Goal: Information Seeking & Learning: Learn about a topic

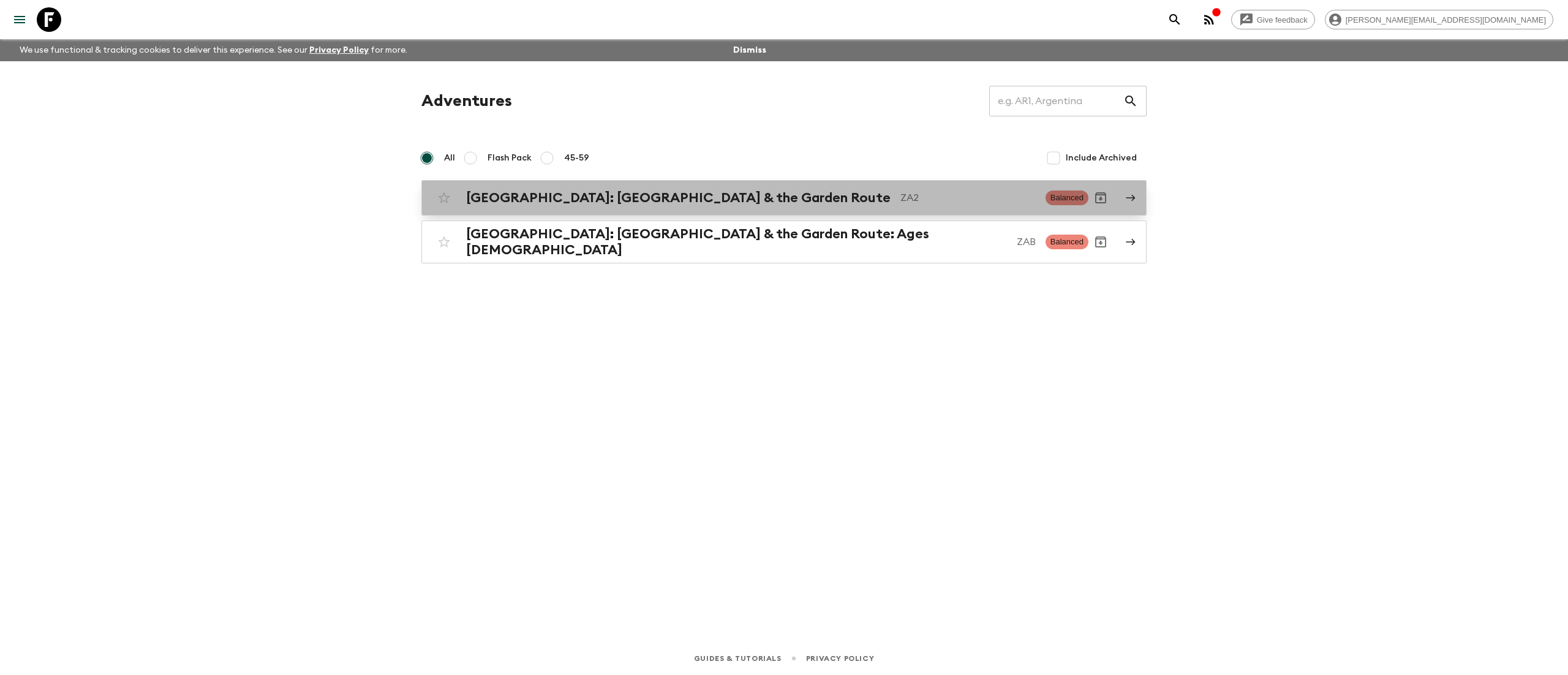
click at [512, 194] on h2 "[GEOGRAPHIC_DATA]: [GEOGRAPHIC_DATA] & the Garden Route" at bounding box center [678, 198] width 424 height 16
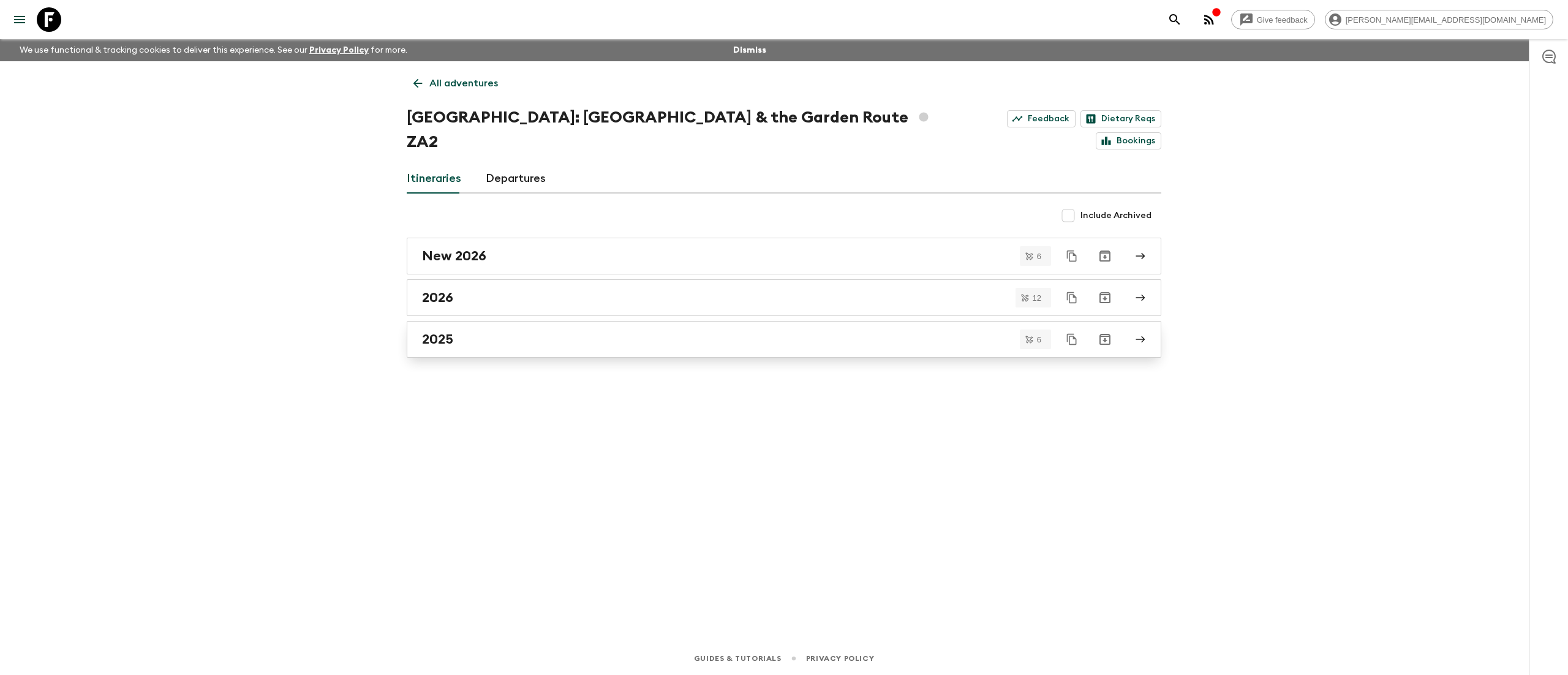
click at [441, 331] on h2 "2025" at bounding box center [438, 339] width 31 height 16
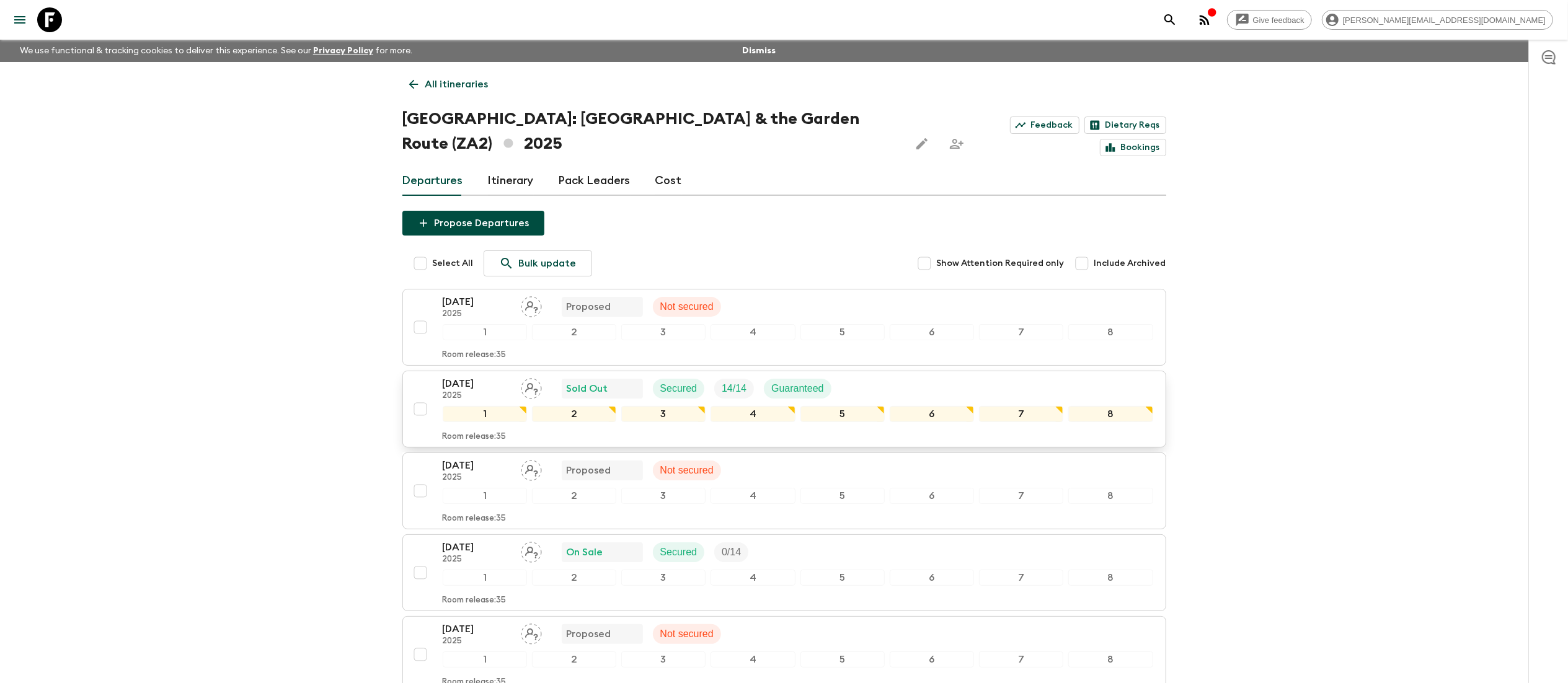
click at [422, 396] on input "checkbox" at bounding box center [420, 409] width 25 height 25
checkbox input "true"
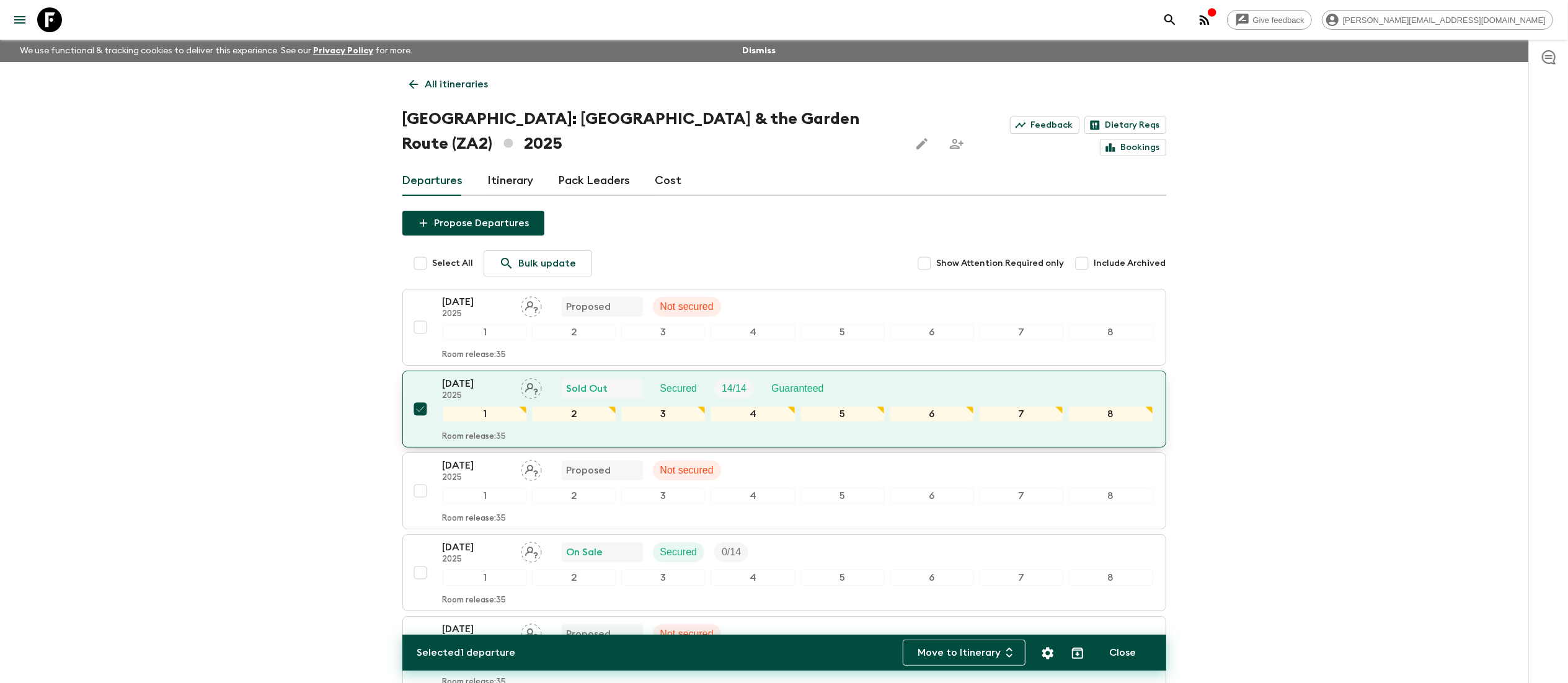
click at [786, 381] on p "Guaranteed" at bounding box center [797, 389] width 52 height 15
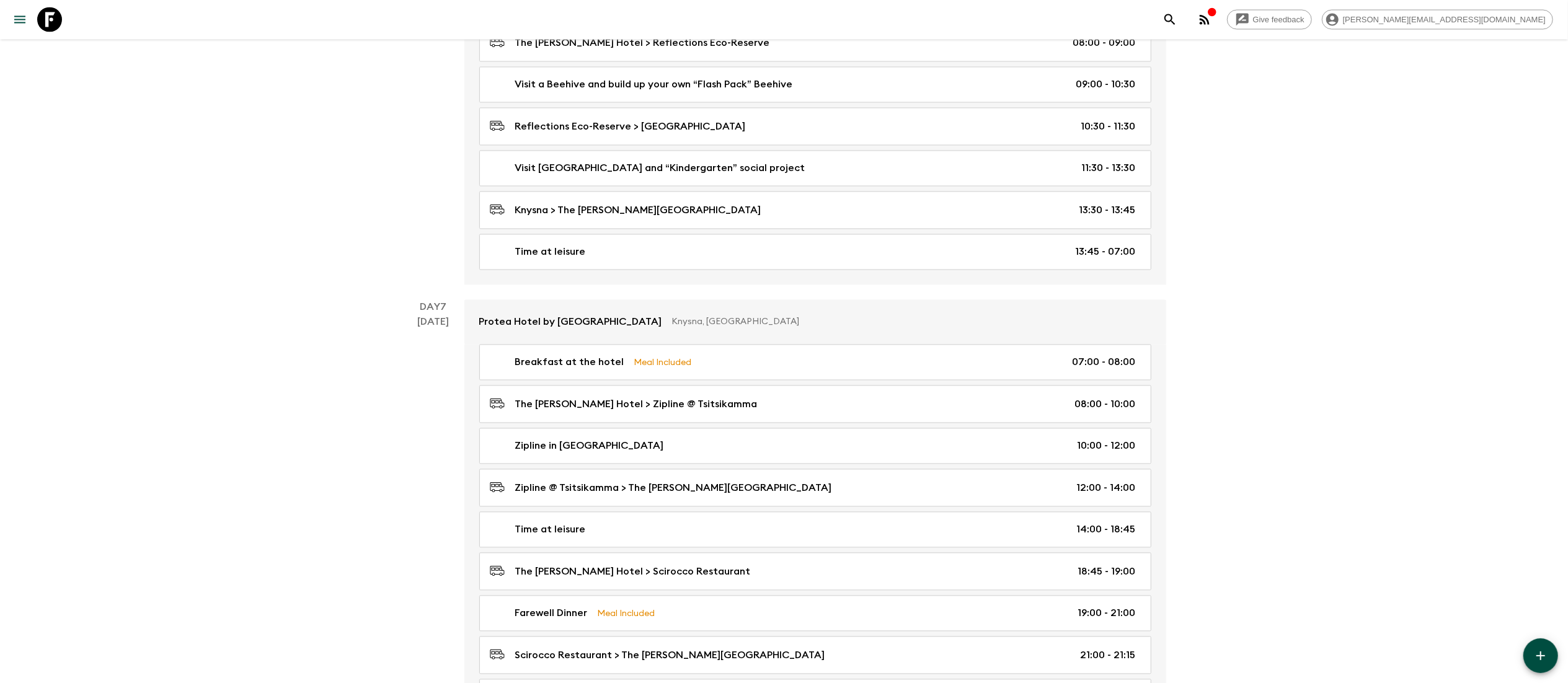
scroll to position [2353, 0]
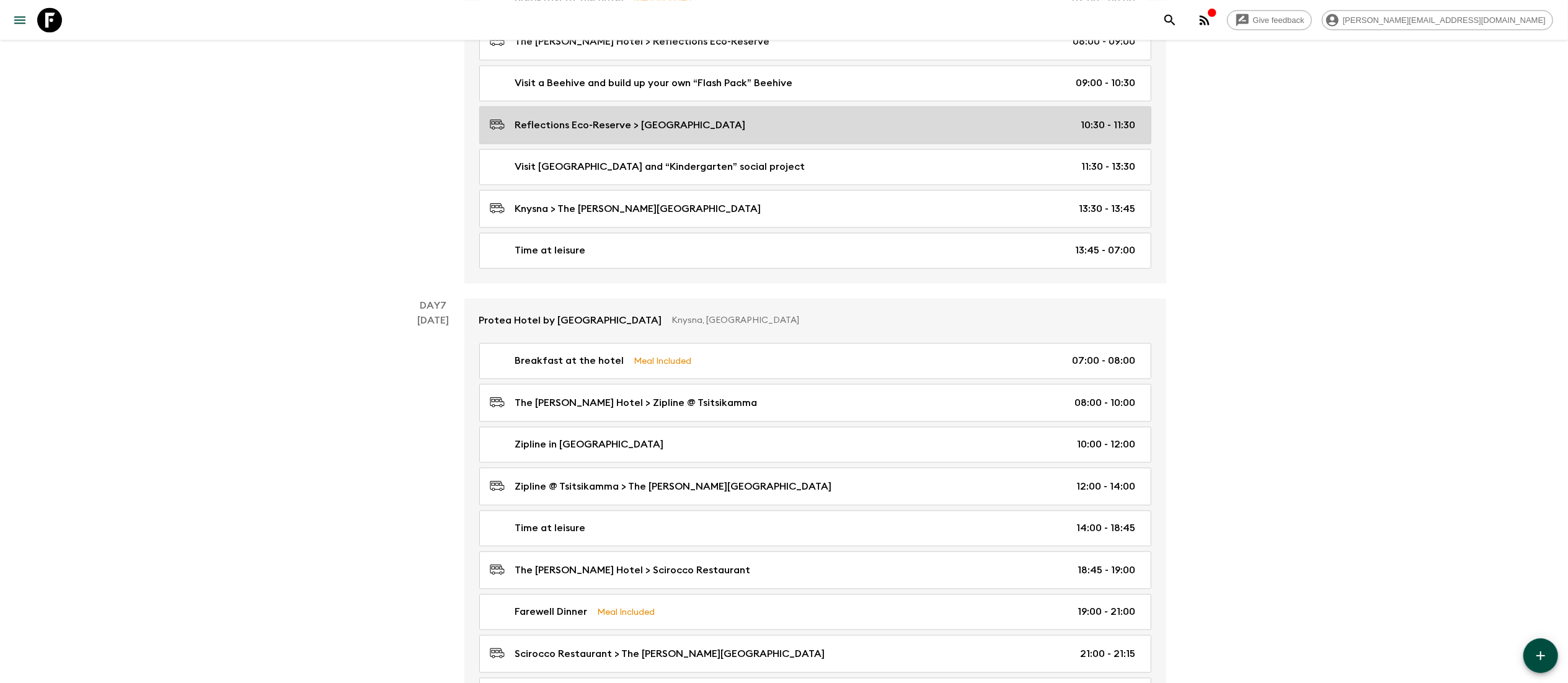
click at [598, 134] on p "Reflections Eco-Reserve > [GEOGRAPHIC_DATA]" at bounding box center [630, 126] width 231 height 15
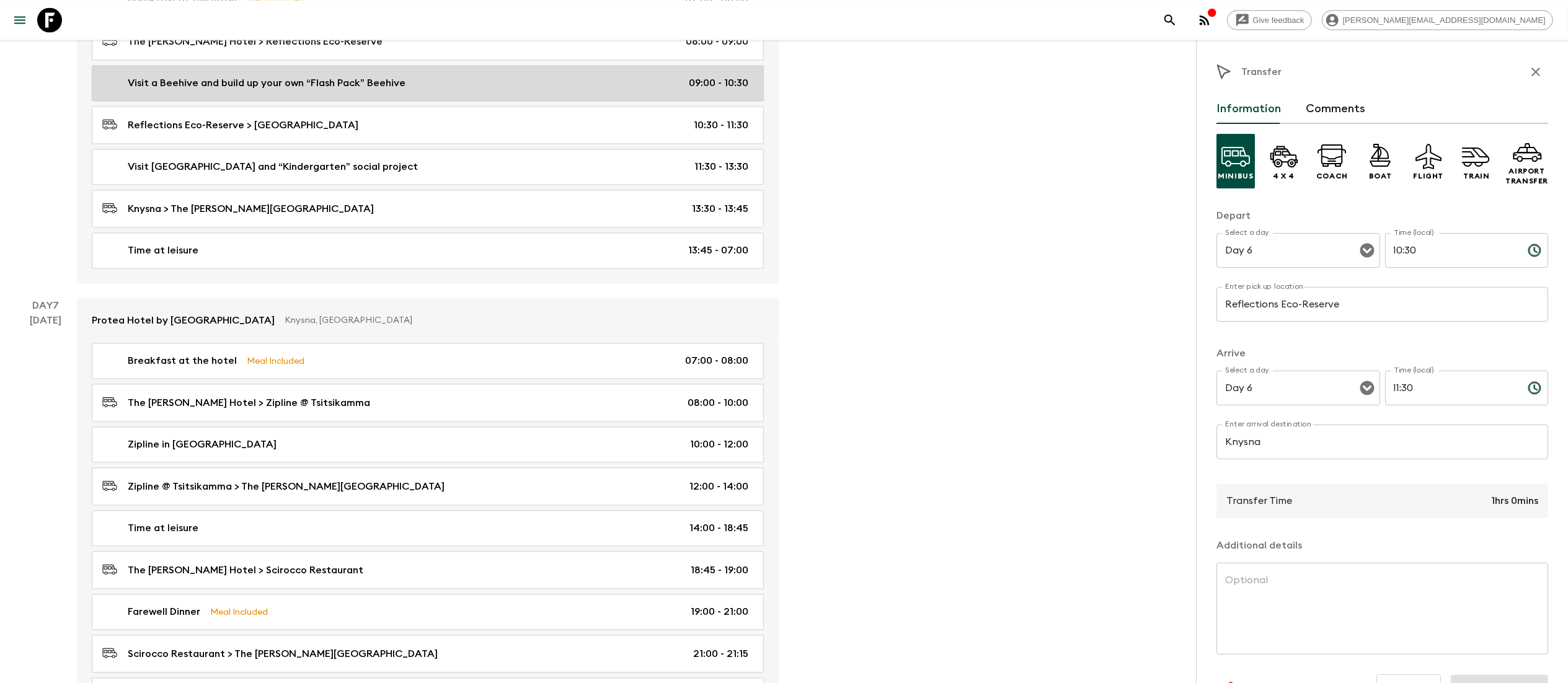
click at [292, 91] on p "Visit a Beehive and build up your own “Flash Pack” Beehive" at bounding box center [266, 83] width 278 height 15
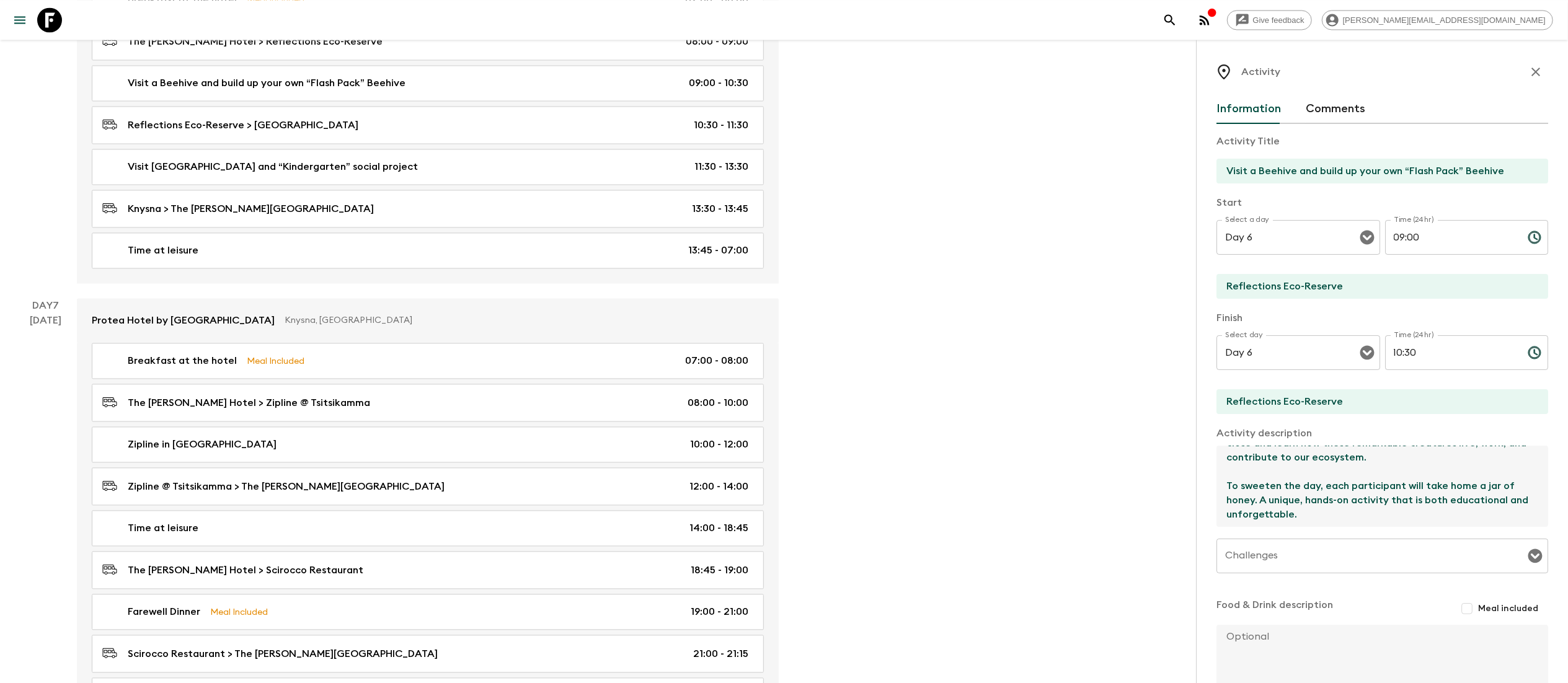
scroll to position [100, 0]
drag, startPoint x: 1372, startPoint y: 520, endPoint x: 1223, endPoint y: 493, distance: 151.4
click at [1223, 493] on textarea "Step into the fascinating world of bees with this immersive beekeeping experien…" at bounding box center [1377, 486] width 322 height 81
type textarea "Step into the fascinating world of bees with this immersive beekeeping experien…"
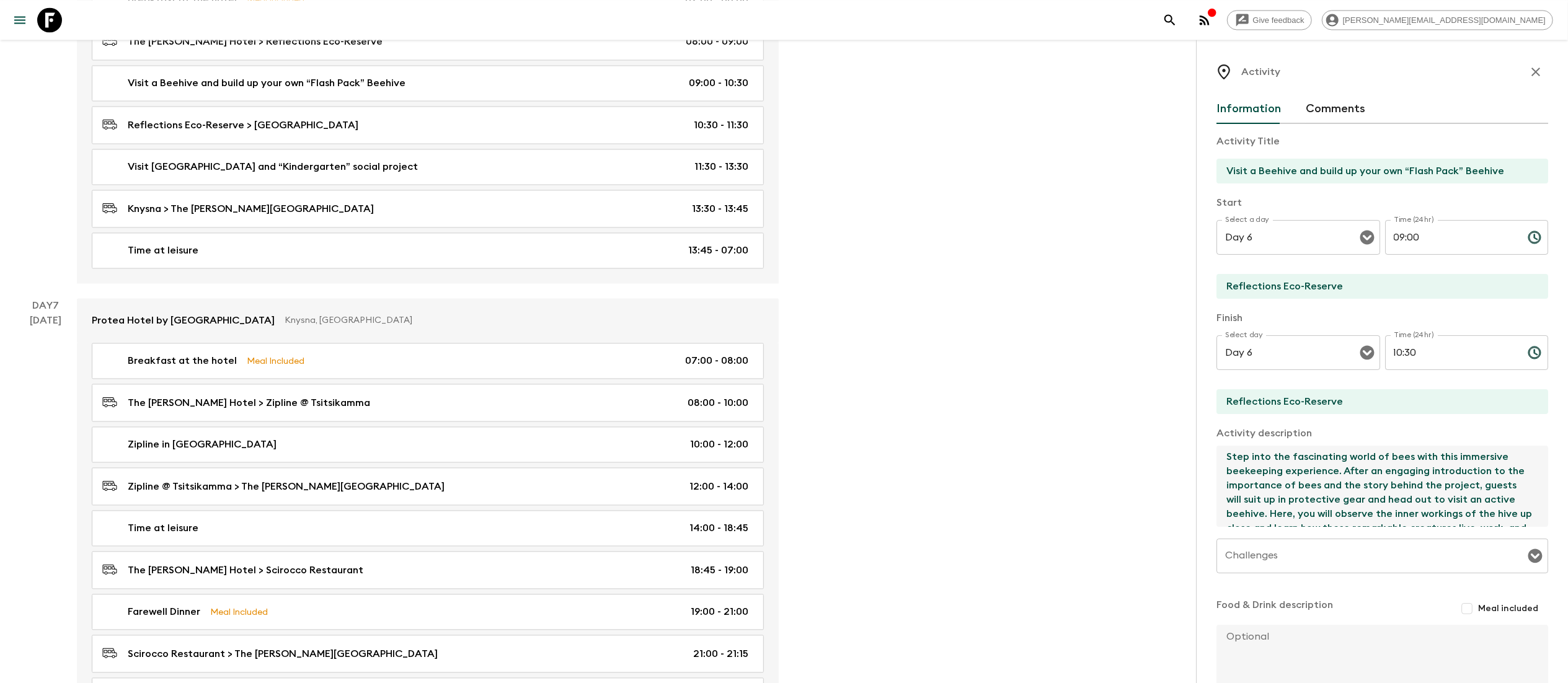
scroll to position [0, 0]
click at [1284, 481] on textarea "Step into the fascinating world of bees with this immersive beekeeping experien…" at bounding box center [1377, 486] width 322 height 81
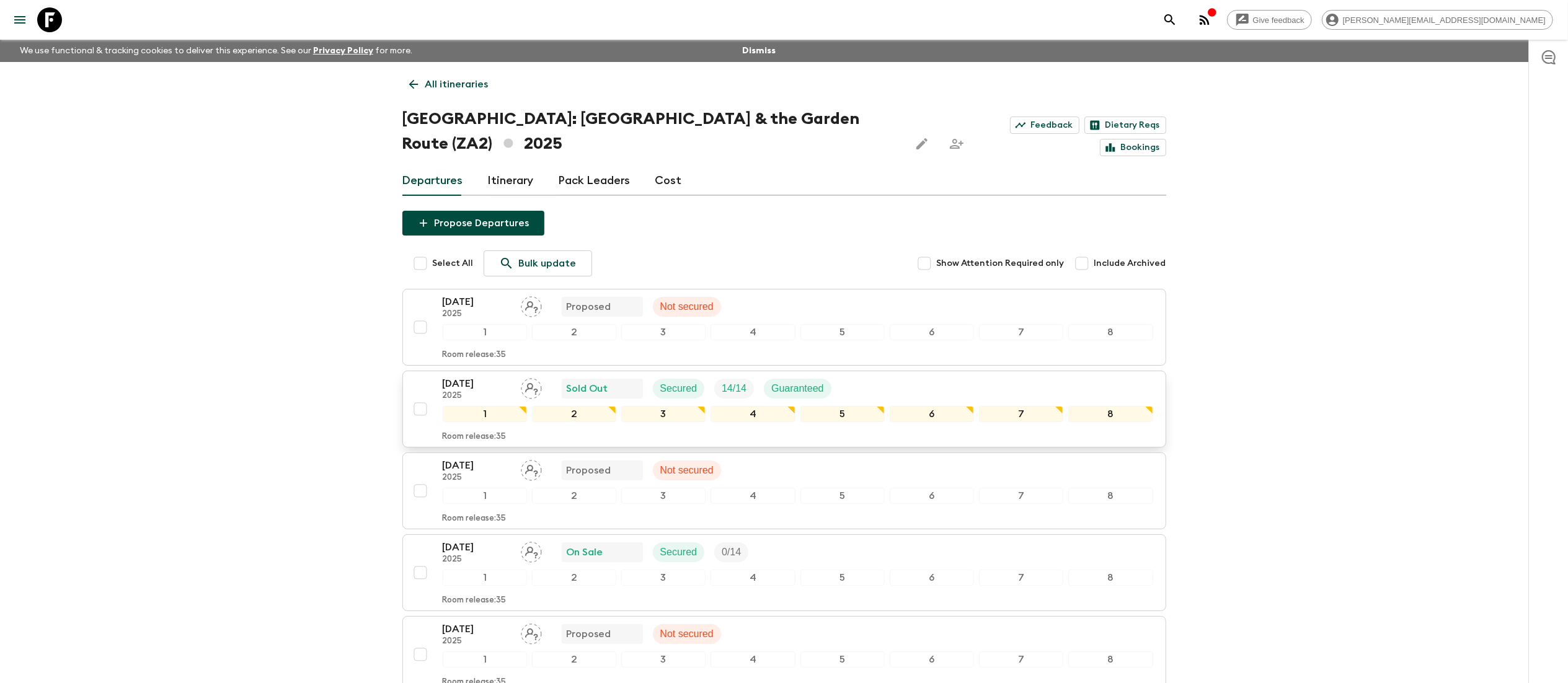
click at [478, 376] on p "[DATE]" at bounding box center [476, 384] width 68 height 15
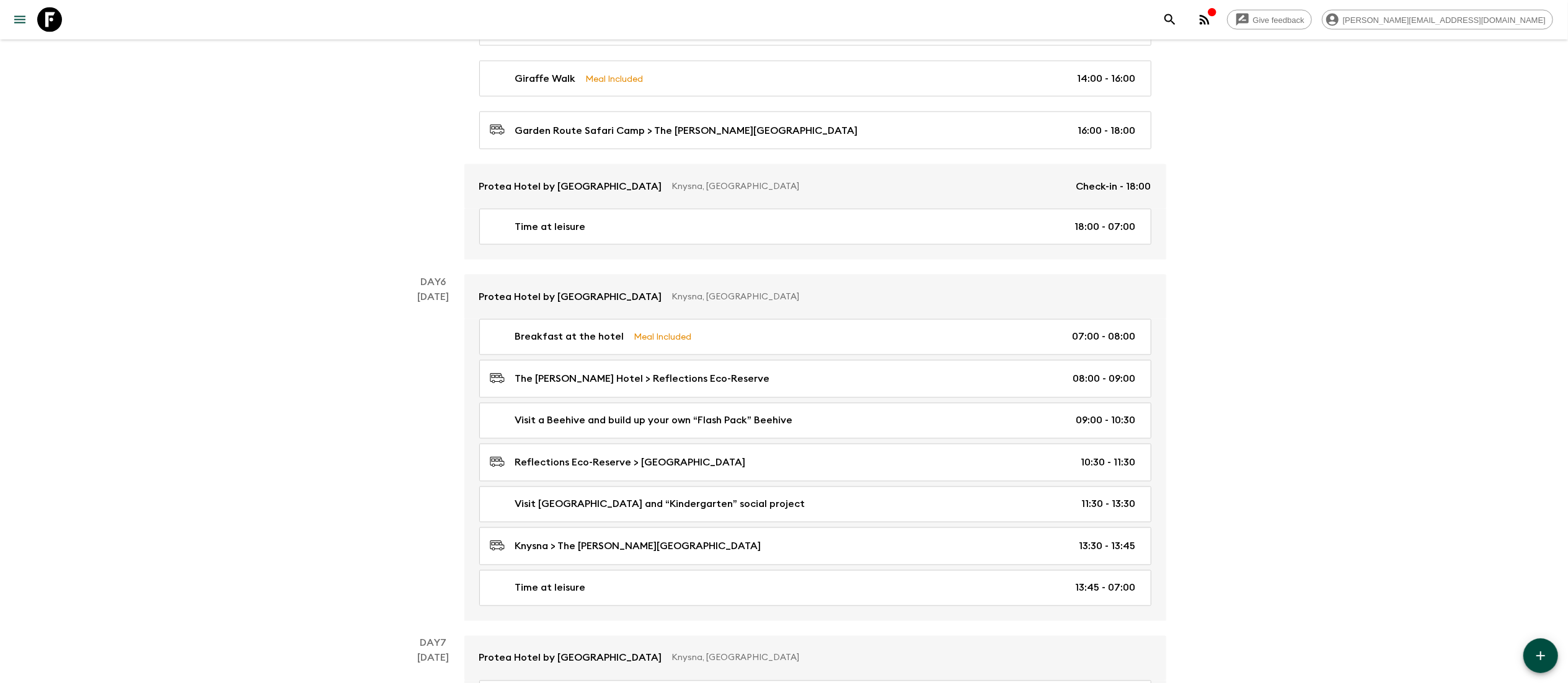
scroll to position [2048, 0]
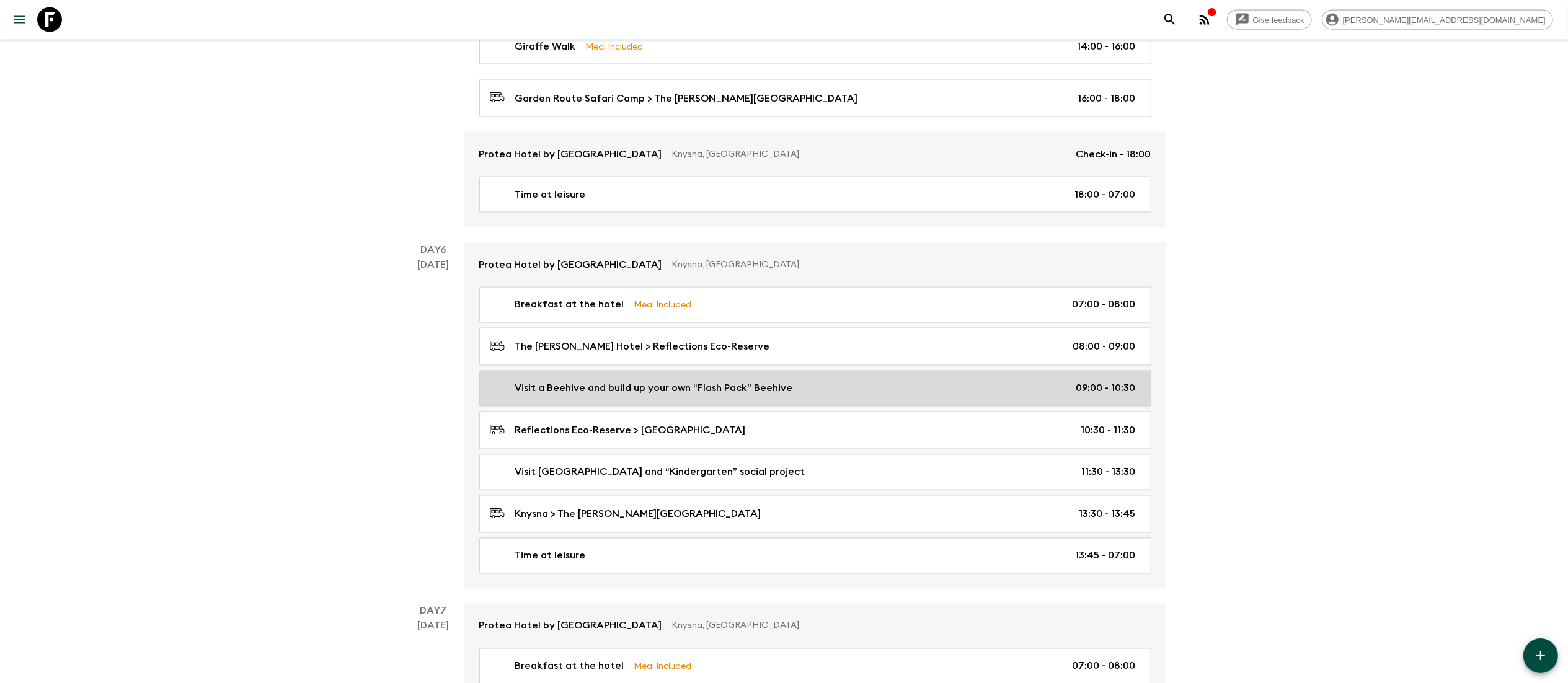
click at [631, 396] on p "Visit a Beehive and build up your own “Flash Pack” Beehive" at bounding box center [654, 389] width 278 height 15
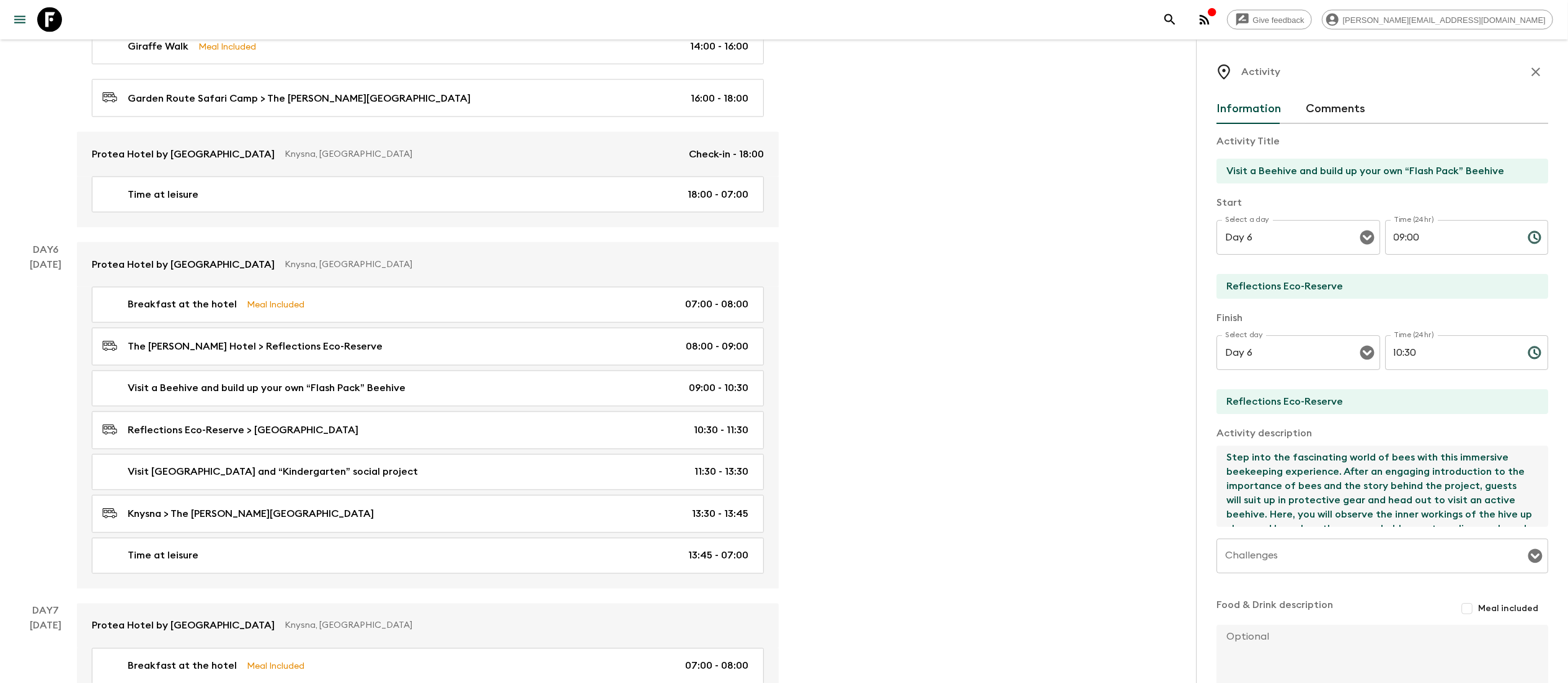
drag, startPoint x: 1380, startPoint y: 523, endPoint x: 1179, endPoint y: 415, distance: 228.2
